Goal: Information Seeking & Learning: Learn about a topic

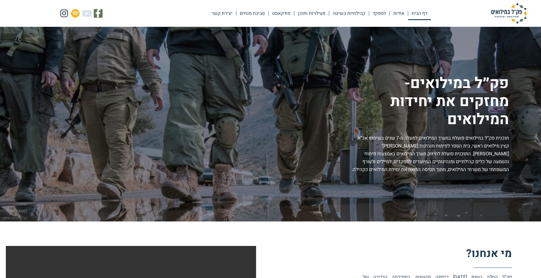
scroll to position [87, 0]
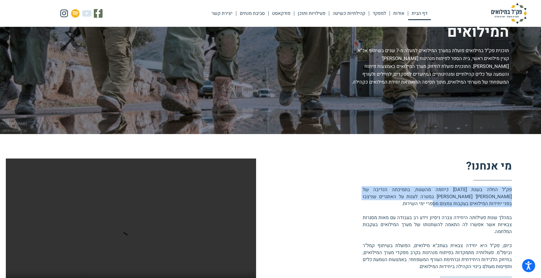
drag, startPoint x: 511, startPoint y: 189, endPoint x: 462, endPoint y: 202, distance: 50.7
click at [462, 202] on p "פק"ל החלה בשנת [DATE] כיוזמה מהשטח, בתמיכתה הנדיבה של [PERSON_NAME]' [PERSON_NA…" at bounding box center [437, 228] width 149 height 84
drag, startPoint x: 462, startPoint y: 202, endPoint x: 512, endPoint y: 189, distance: 51.2
click at [512, 189] on div "מי אנחנו? [PERSON_NAME]"ל החלה בשנת [DATE] כיוזמה מהשטח, בתמיכתה הנדיבה של [PER…" at bounding box center [270, 250] width 541 height 233
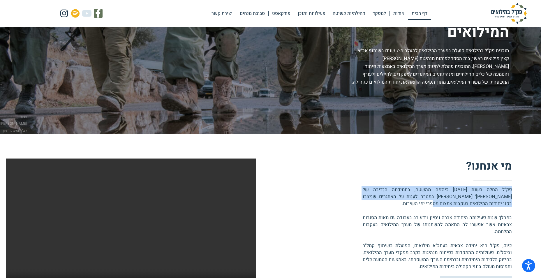
drag, startPoint x: 512, startPoint y: 189, endPoint x: 470, endPoint y: 200, distance: 43.2
click at [470, 200] on p "פק"ל החלה בשנת [DATE] כיוזמה מהשטח, בתמיכתה הנדיבה של [PERSON_NAME]' [PERSON_NA…" at bounding box center [437, 228] width 149 height 84
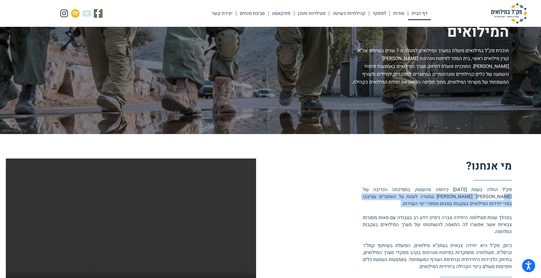
drag, startPoint x: 511, startPoint y: 195, endPoint x: 435, endPoint y: 208, distance: 77.5
click at [435, 208] on p "פק"ל החלה בשנת [DATE] כיוזמה מהשטח, בתמיכתה הנדיבה של [PERSON_NAME]' [PERSON_NA…" at bounding box center [437, 228] width 149 height 84
drag, startPoint x: 448, startPoint y: 204, endPoint x: 497, endPoint y: 198, distance: 49.0
click at [497, 198] on p "פק"ל החלה בשנת [DATE] כיוזמה מהשטח, בתמיכתה הנדיבה של [PERSON_NAME]' [PERSON_NA…" at bounding box center [437, 228] width 149 height 84
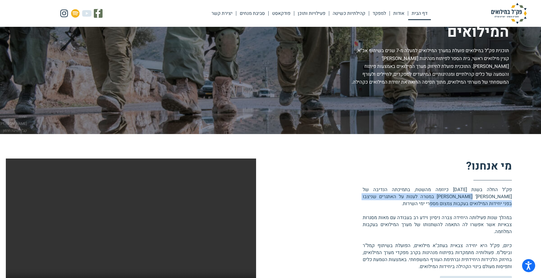
click at [497, 198] on p "פק"ל החלה בשנת [DATE] כיוזמה מהשטח, בתמיכתה הנדיבה של [PERSON_NAME]' [PERSON_NA…" at bounding box center [437, 228] width 149 height 84
drag, startPoint x: 497, startPoint y: 197, endPoint x: 356, endPoint y: 197, distance: 141.3
click at [356, 197] on div "מי אנחנו? [PERSON_NAME]"ל החלה בשנת [DATE] כיוזמה מהשטח, בתמיכתה הנדיבה של [PER…" at bounding box center [384, 214] width 256 height 112
copy p "במטרה לענות על האתגרים שניצבו בפני יחידות המילואים בעקבות"
